Goal: Information Seeking & Learning: Compare options

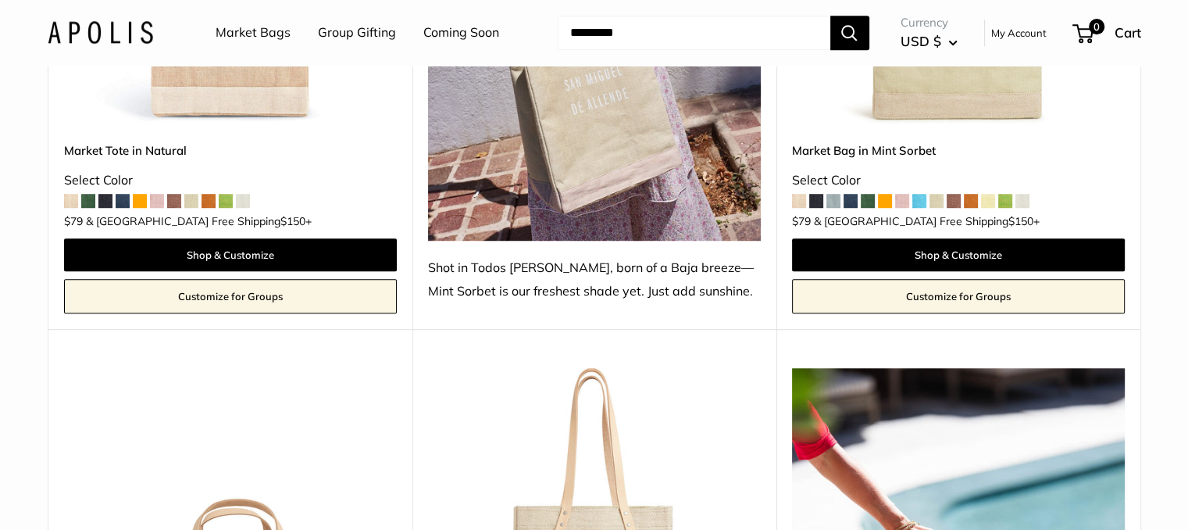
scroll to position [1484, 0]
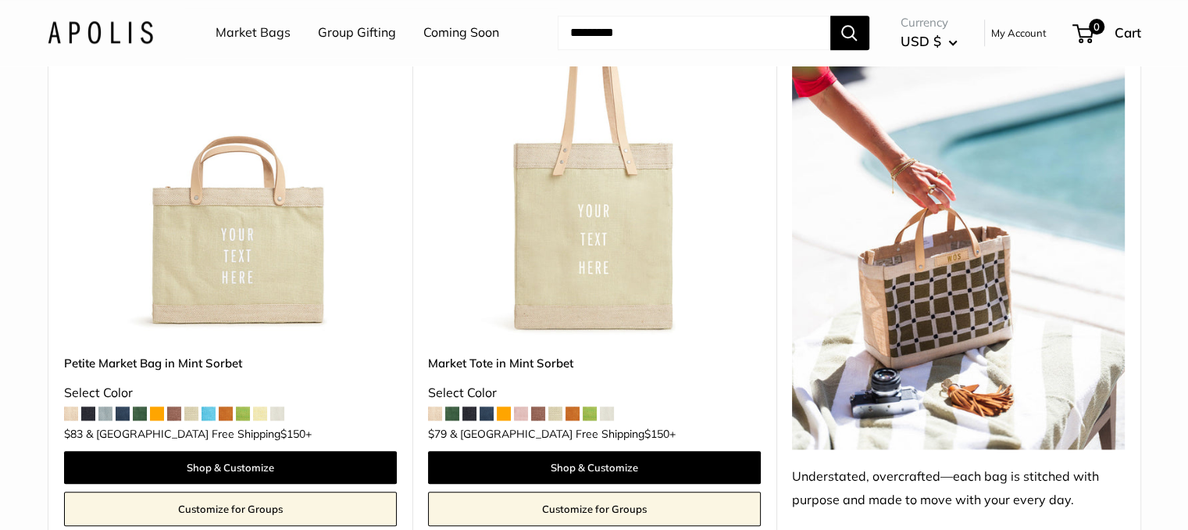
click at [0, 0] on img at bounding box center [0, 0] width 0 height 0
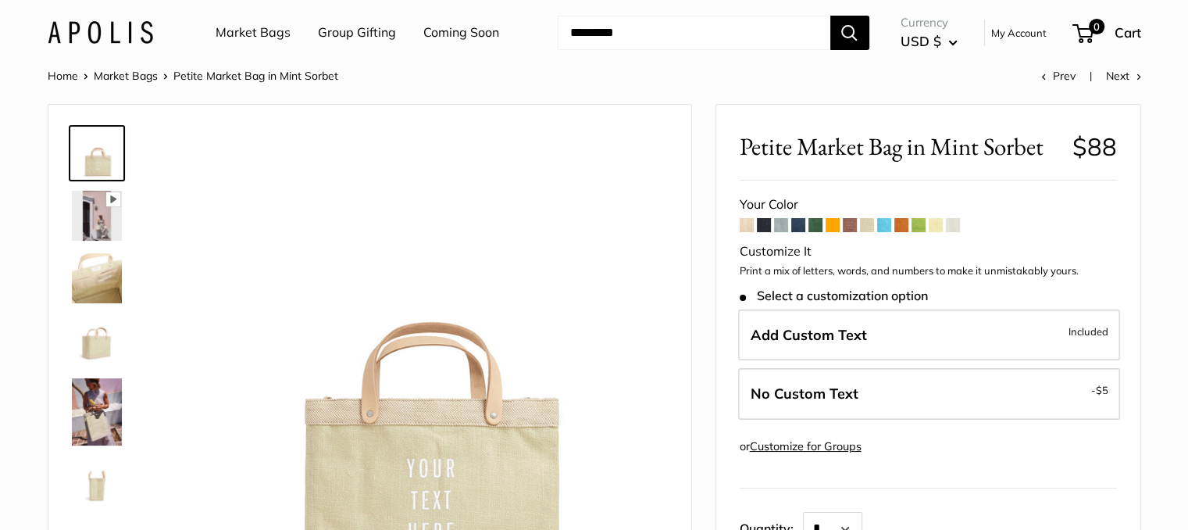
click at [762, 225] on span at bounding box center [764, 225] width 14 height 14
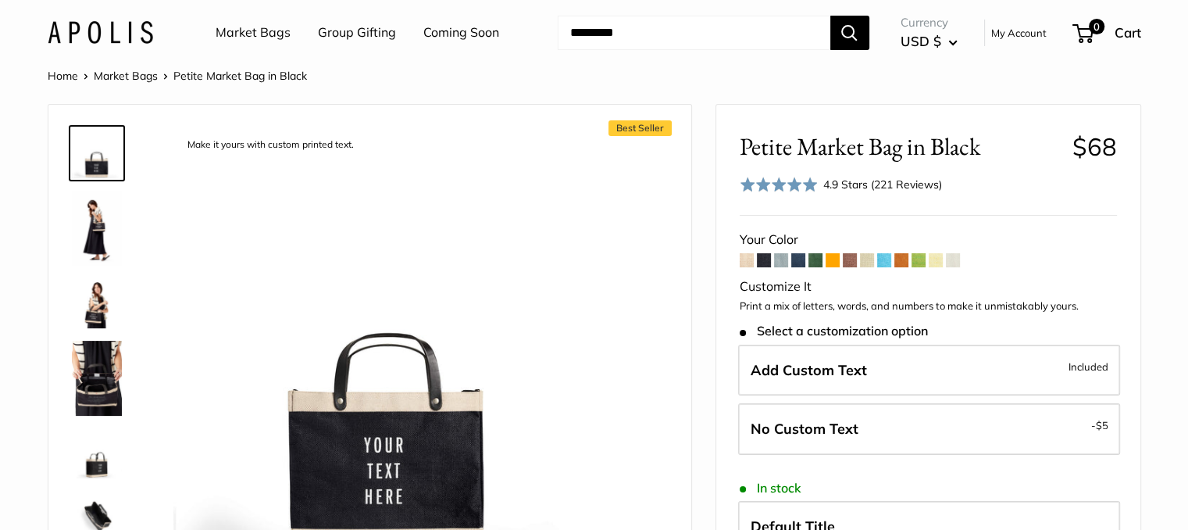
click at [91, 301] on img at bounding box center [97, 303] width 50 height 50
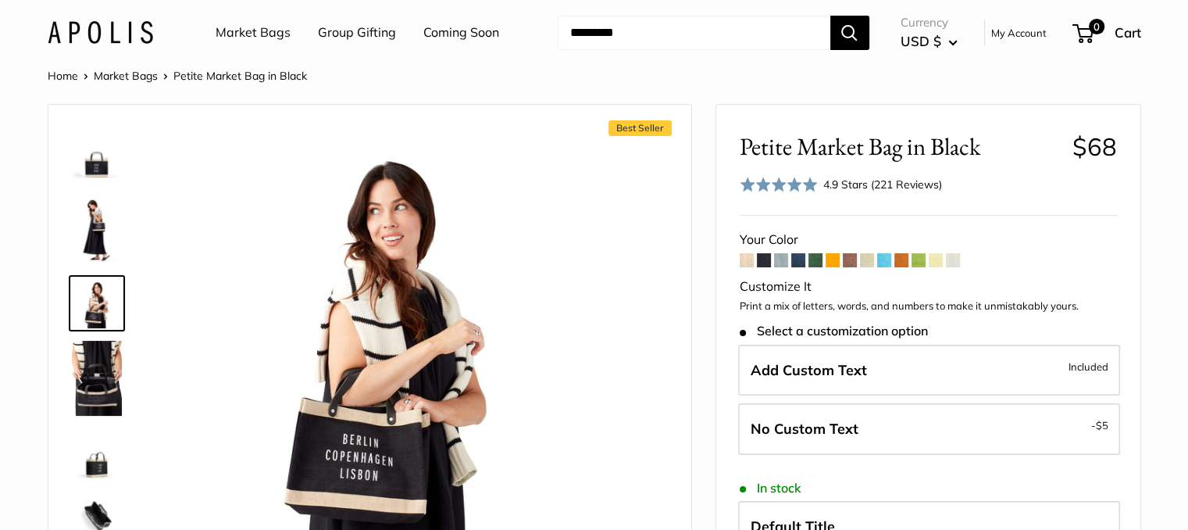
click at [90, 252] on img at bounding box center [97, 228] width 50 height 75
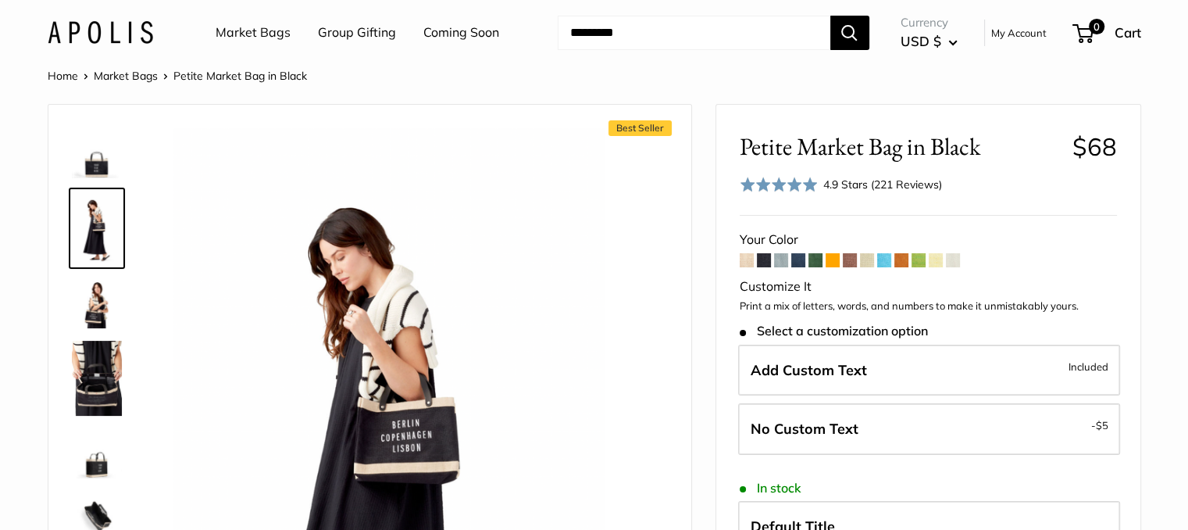
click at [833, 258] on span at bounding box center [833, 260] width 14 height 14
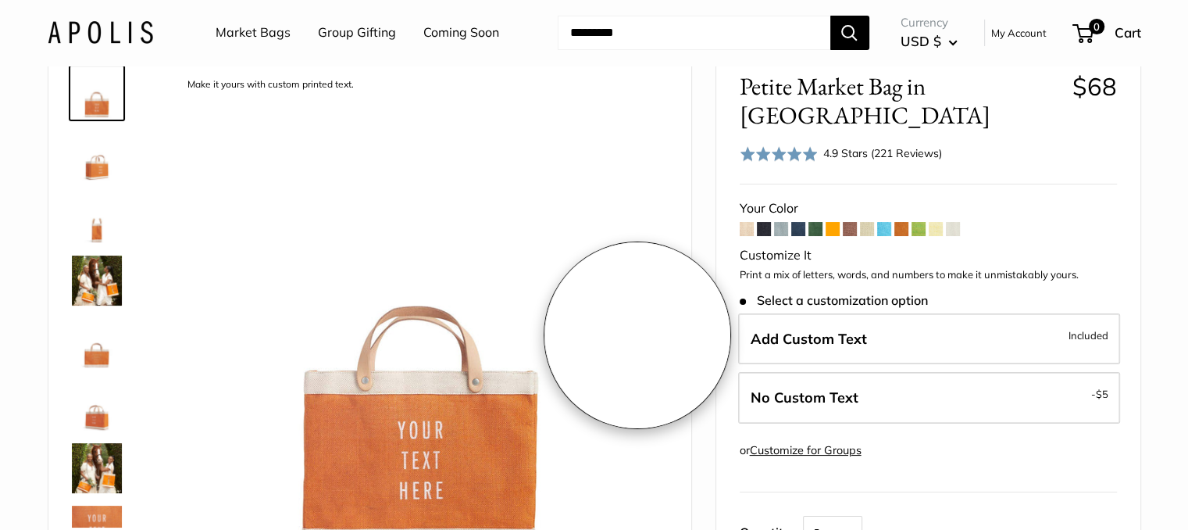
scroll to position [78, 0]
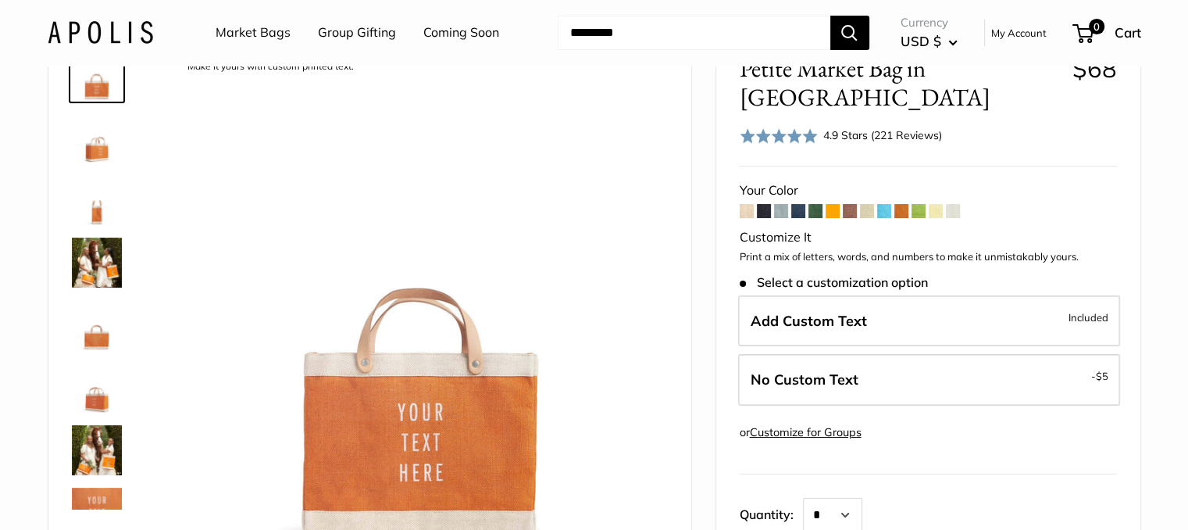
click at [919, 204] on span at bounding box center [919, 211] width 14 height 14
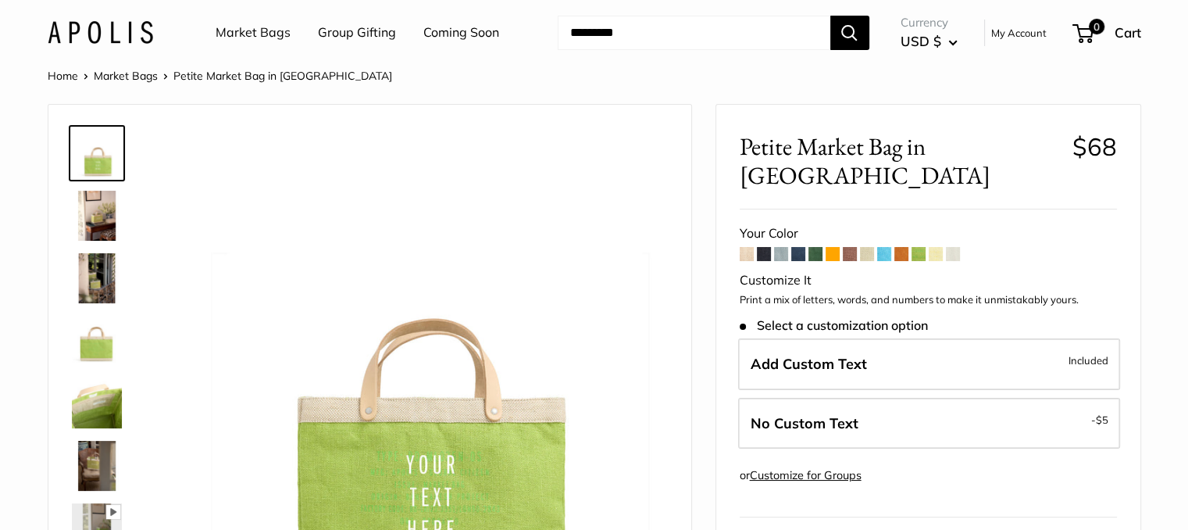
click at [887, 247] on span at bounding box center [884, 254] width 14 height 14
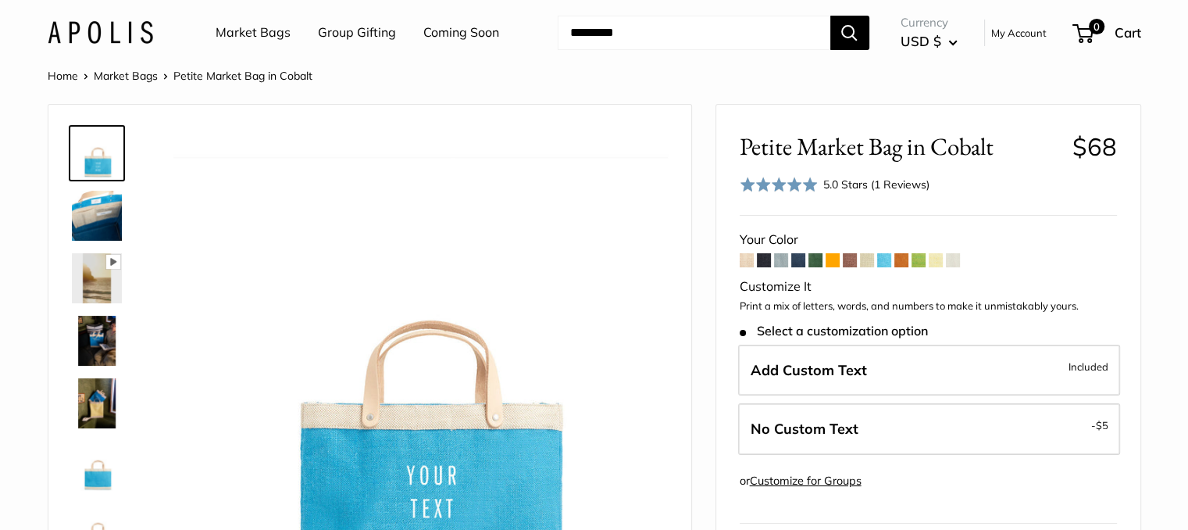
click at [776, 260] on span at bounding box center [781, 260] width 14 height 14
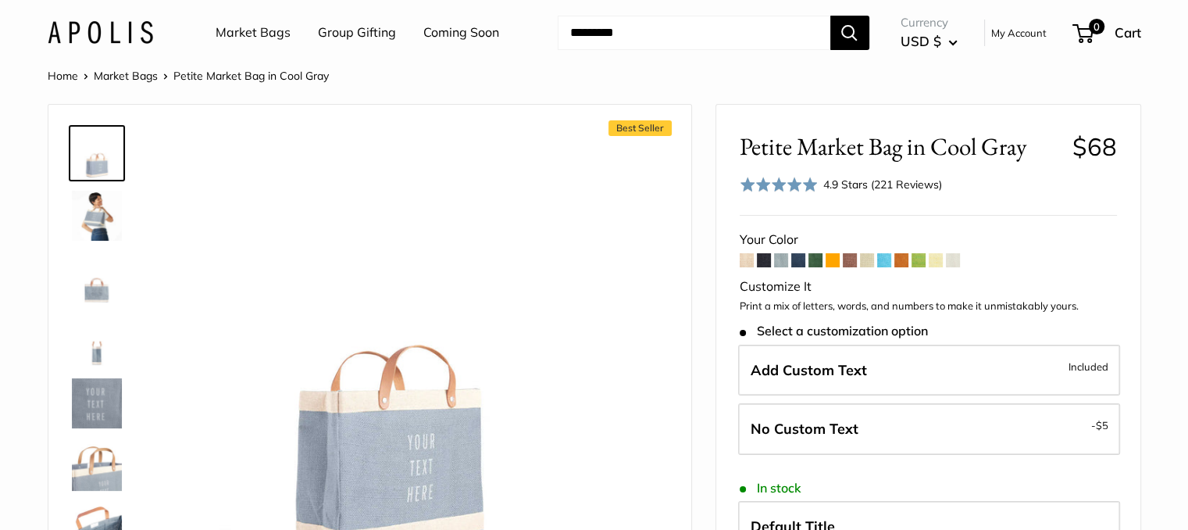
click at [762, 263] on span at bounding box center [764, 260] width 14 height 14
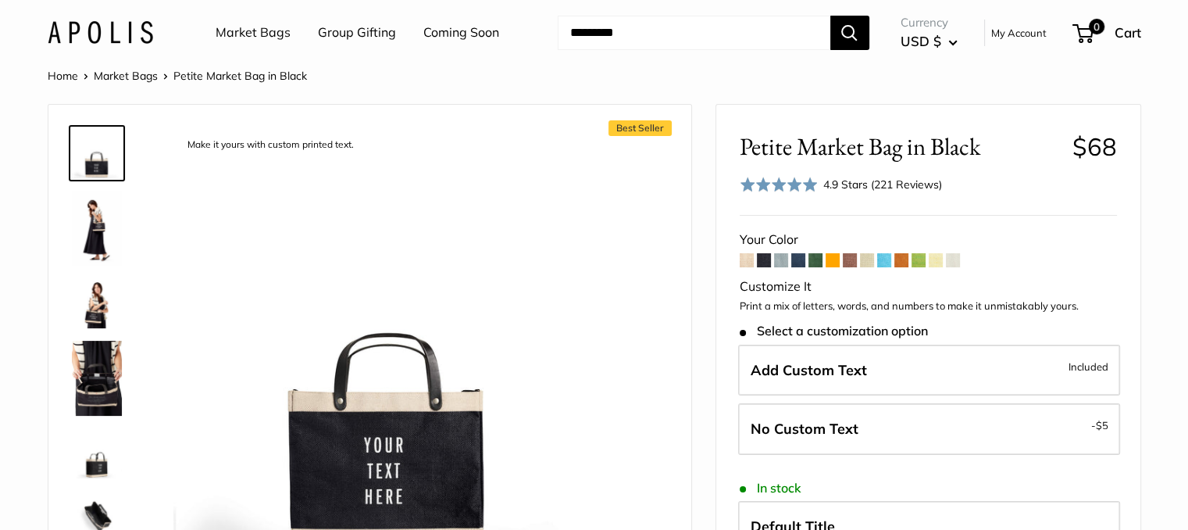
click at [742, 265] on span at bounding box center [747, 260] width 14 height 14
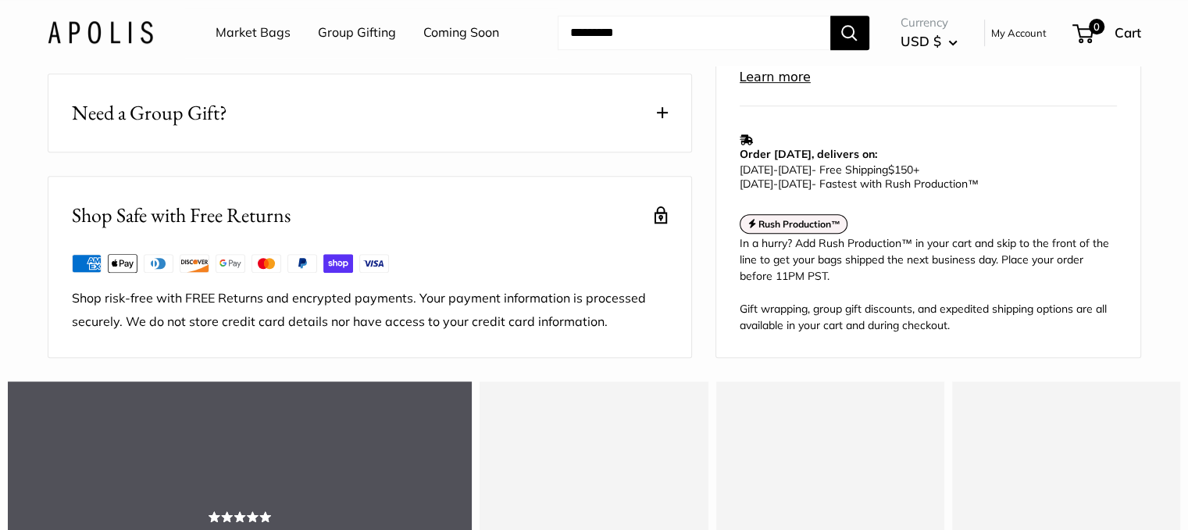
scroll to position [1328, 0]
